Goal: Use online tool/utility: Utilize a website feature to perform a specific function

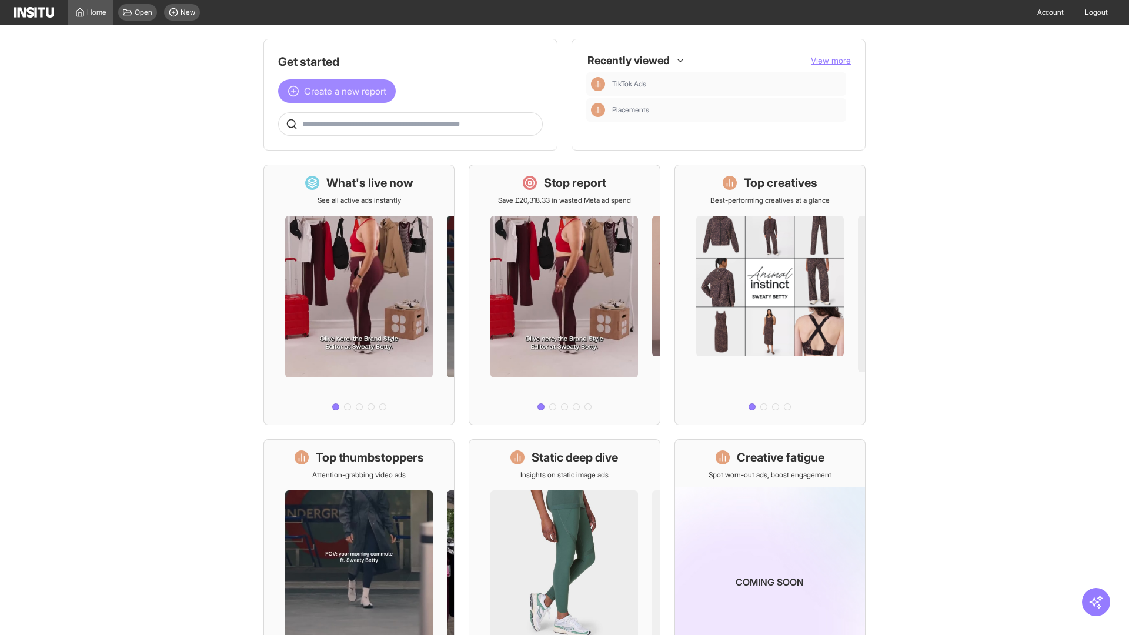
click at [340, 91] on span "Create a new report" at bounding box center [345, 91] width 82 height 14
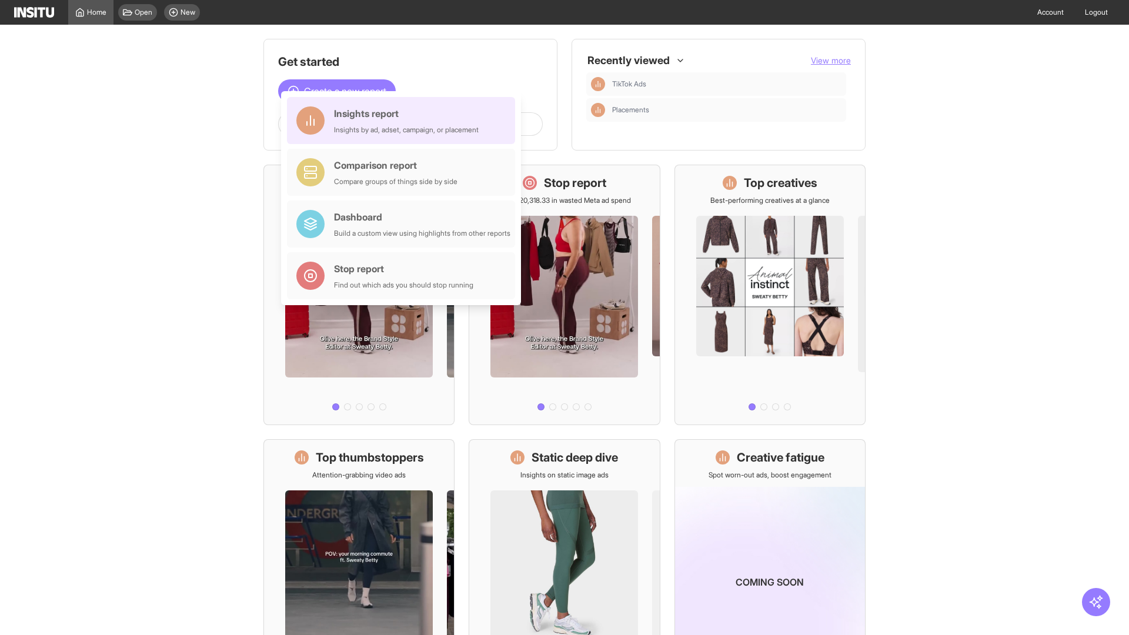
click at [404, 121] on div "Insights report Insights by ad, adset, campaign, or placement" at bounding box center [406, 120] width 145 height 28
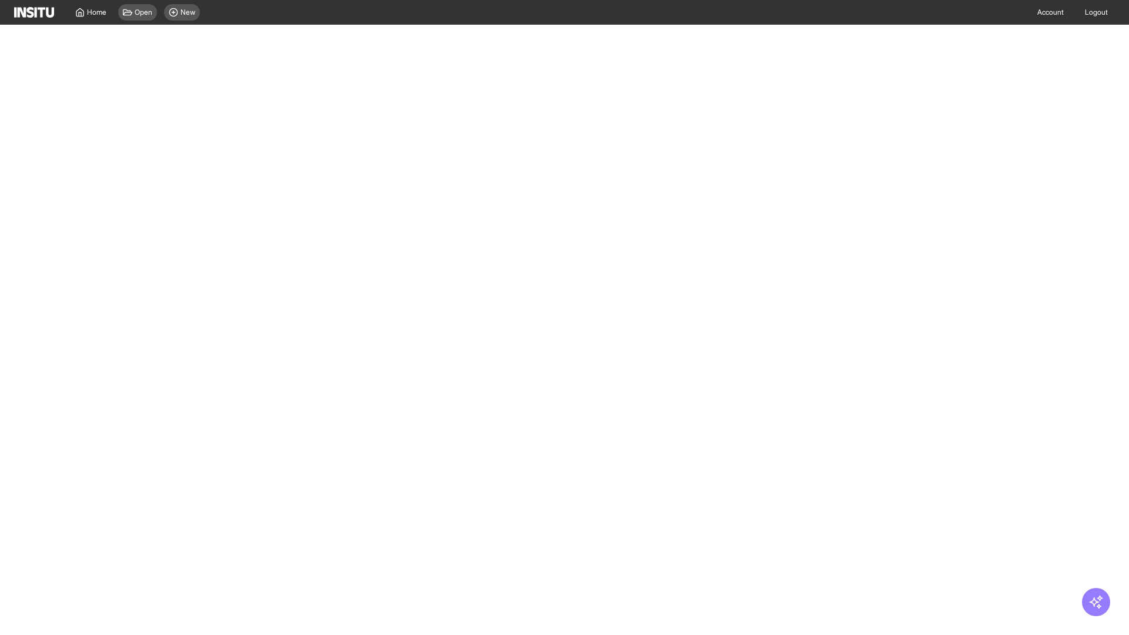
select select "**"
